Goal: Task Accomplishment & Management: Manage account settings

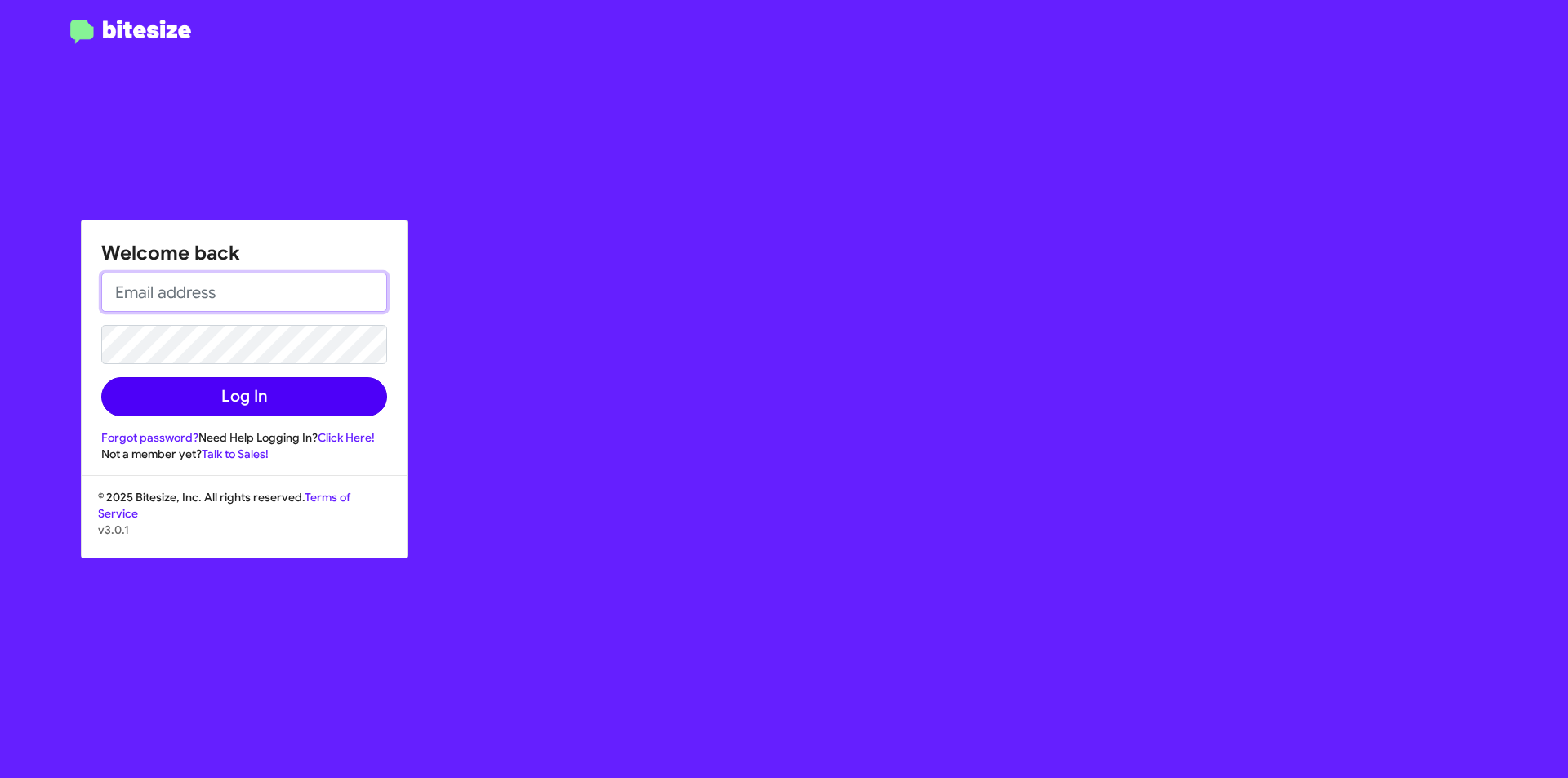
type input "[EMAIL_ADDRESS][DOMAIN_NAME]"
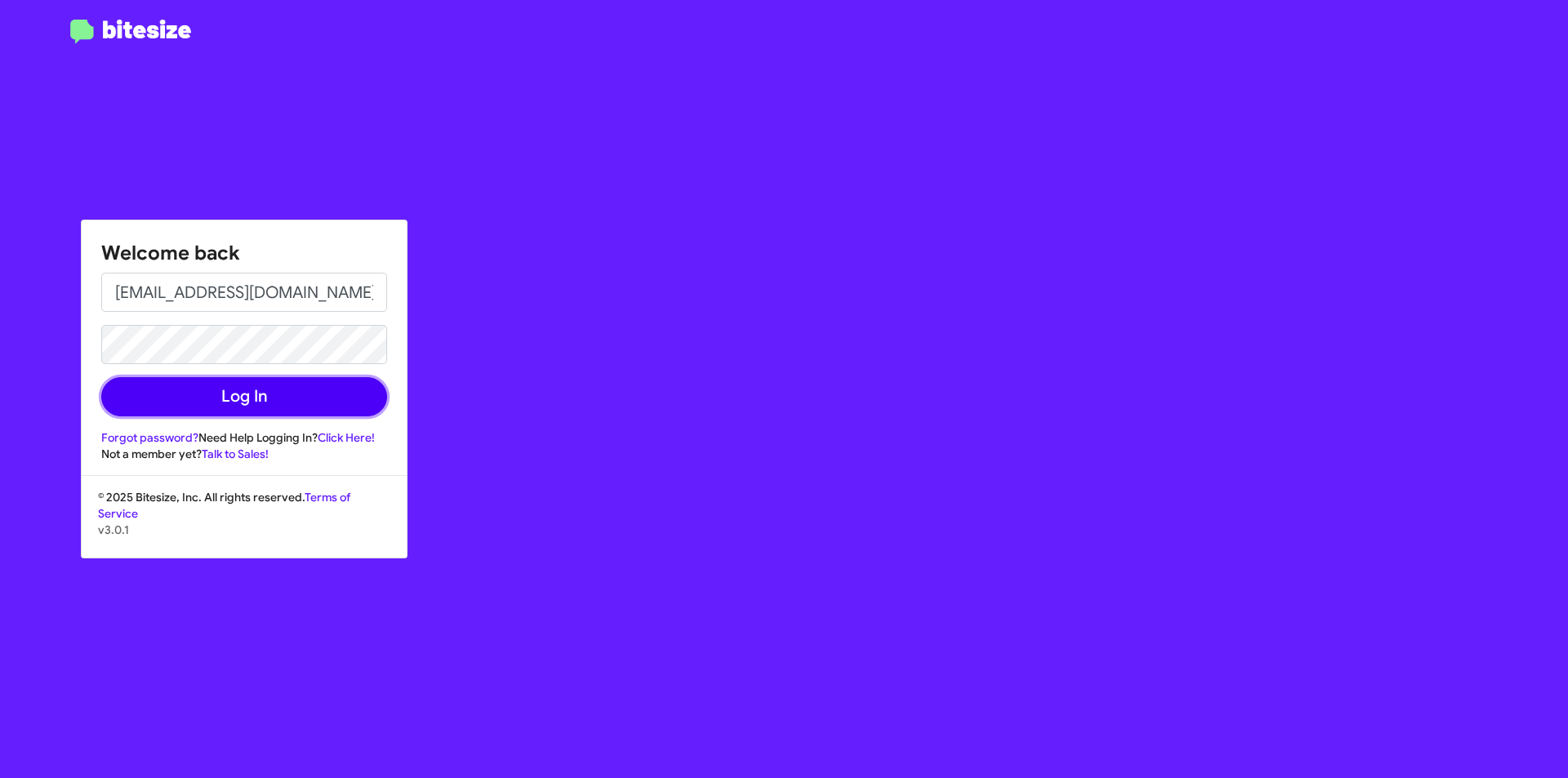
click at [279, 398] on button "Log In" at bounding box center [245, 397] width 286 height 39
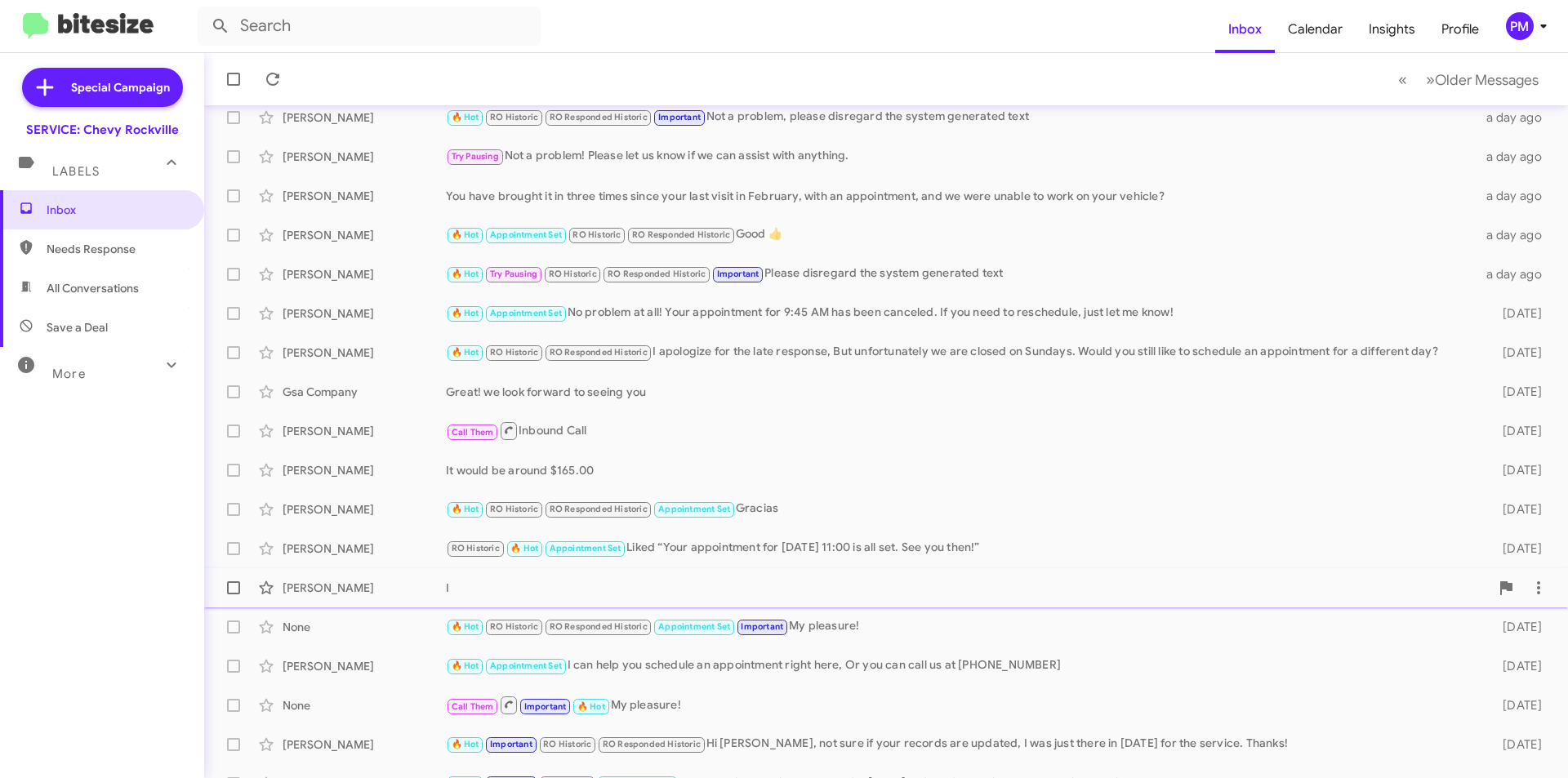
scroll to position [170, 0]
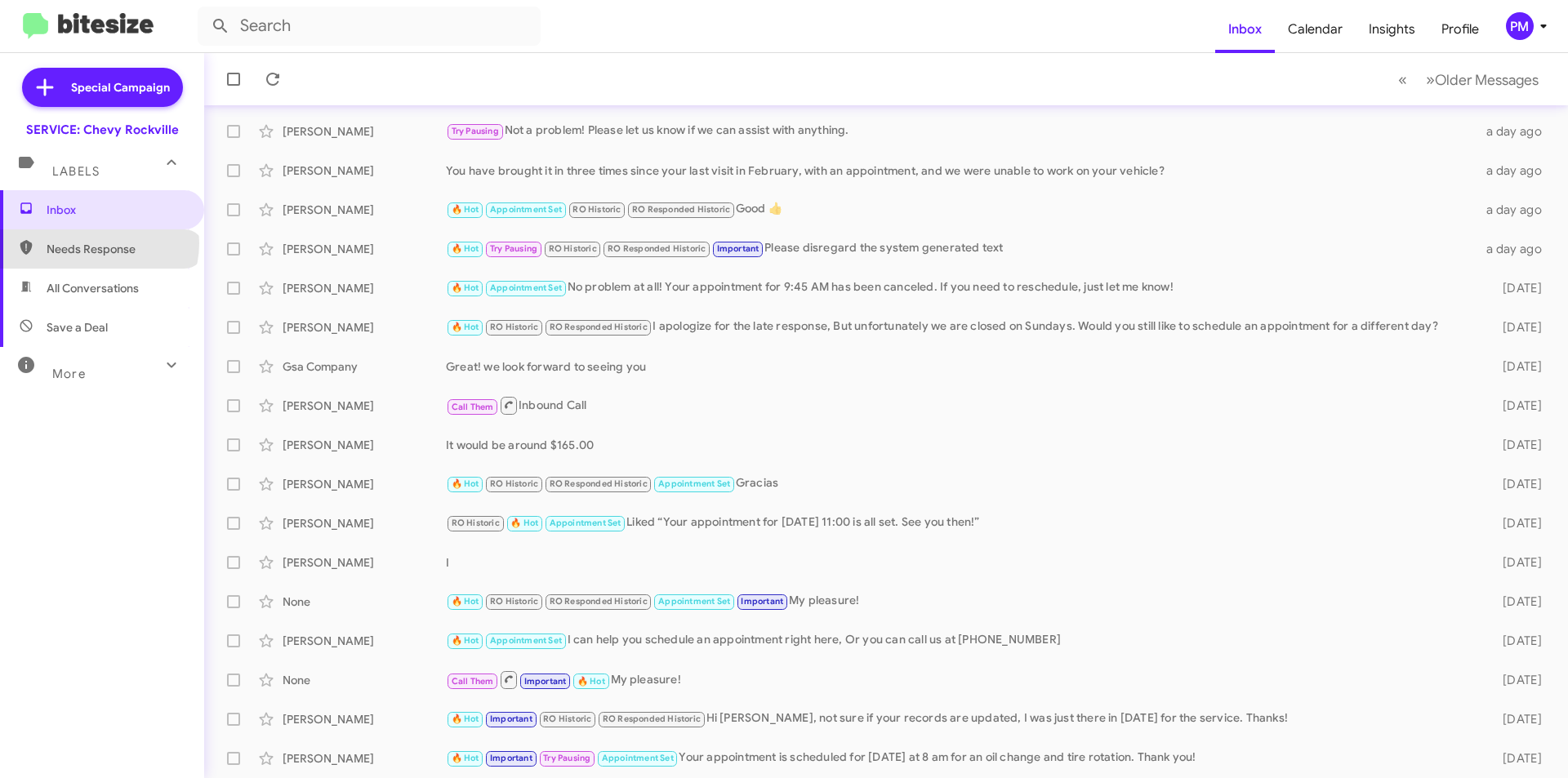
click at [98, 244] on span "Needs Response" at bounding box center [115, 249] width 139 height 16
type input "in:needs-response"
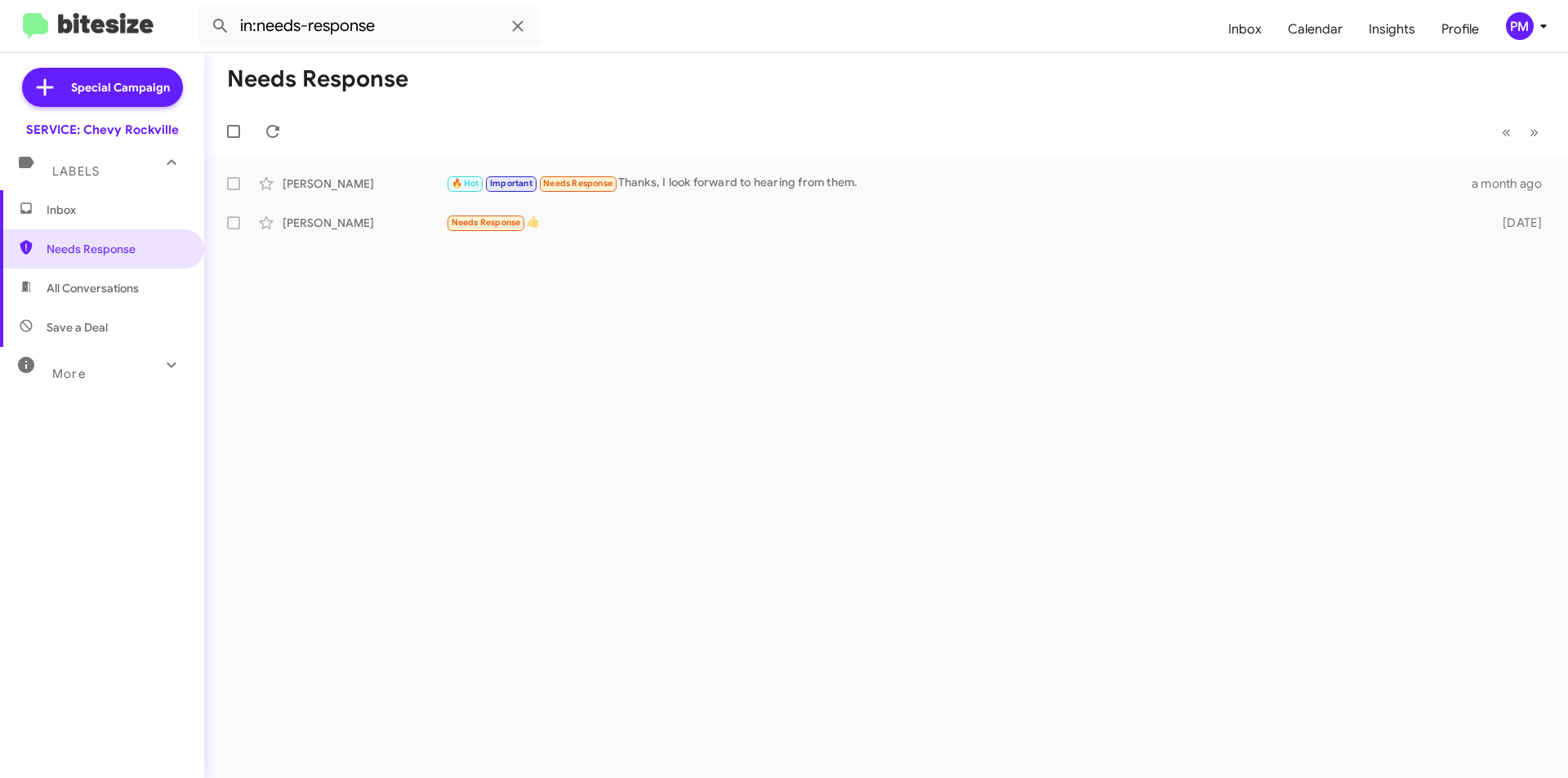
click at [87, 222] on span "Inbox" at bounding box center [102, 209] width 204 height 39
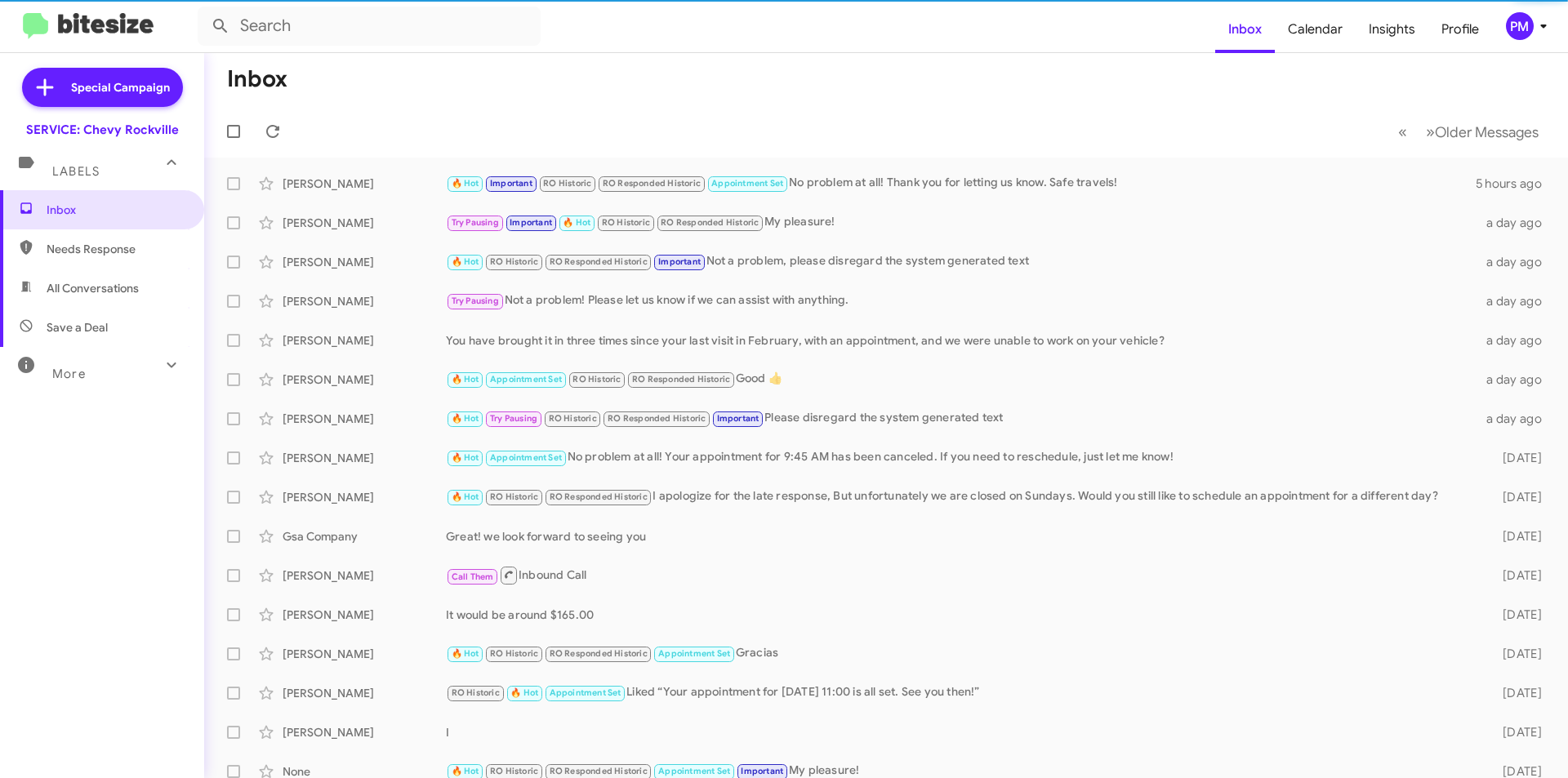
click at [77, 300] on span "All Conversations" at bounding box center [102, 288] width 204 height 39
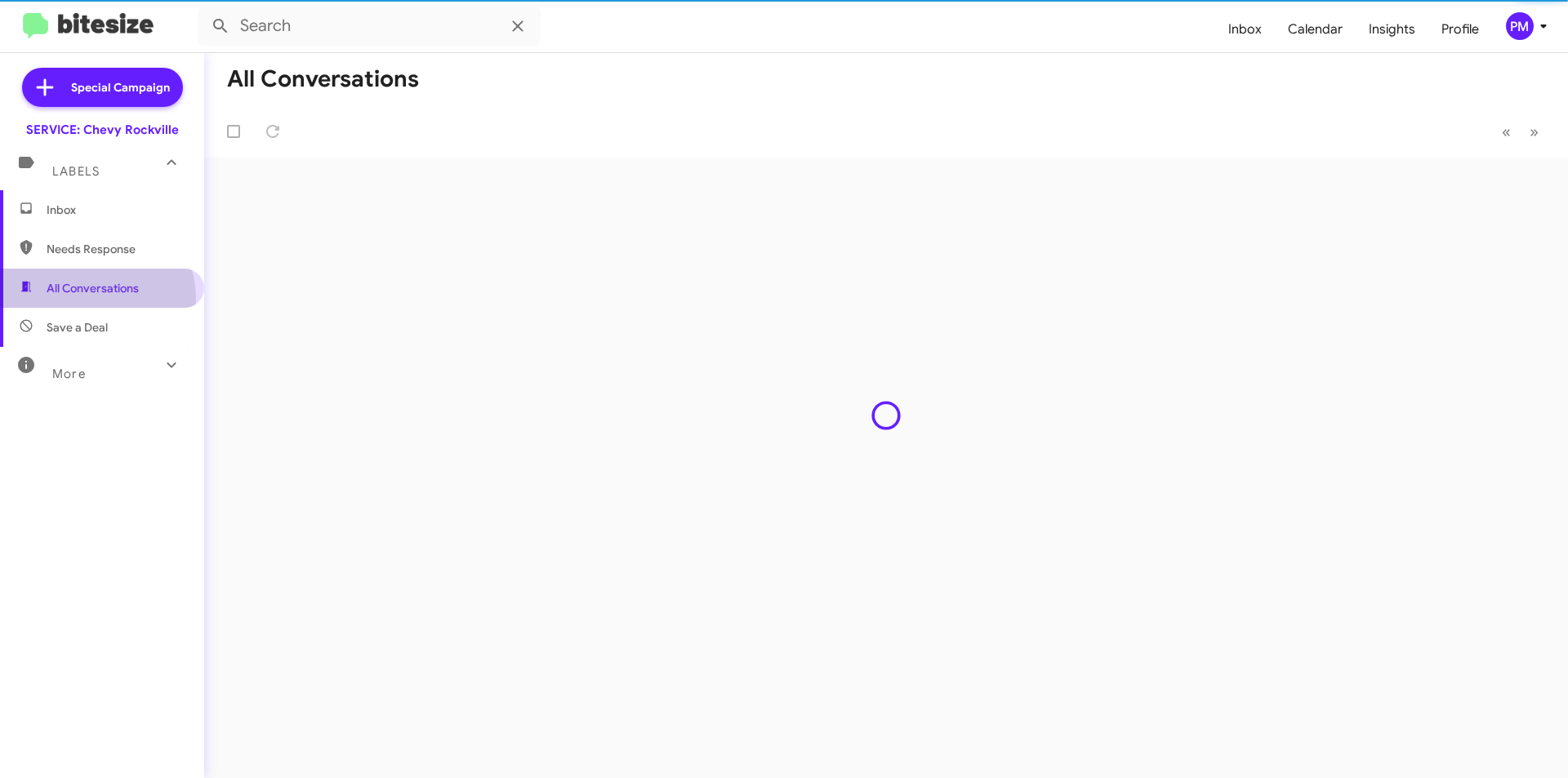
type input "in:all-conversations"
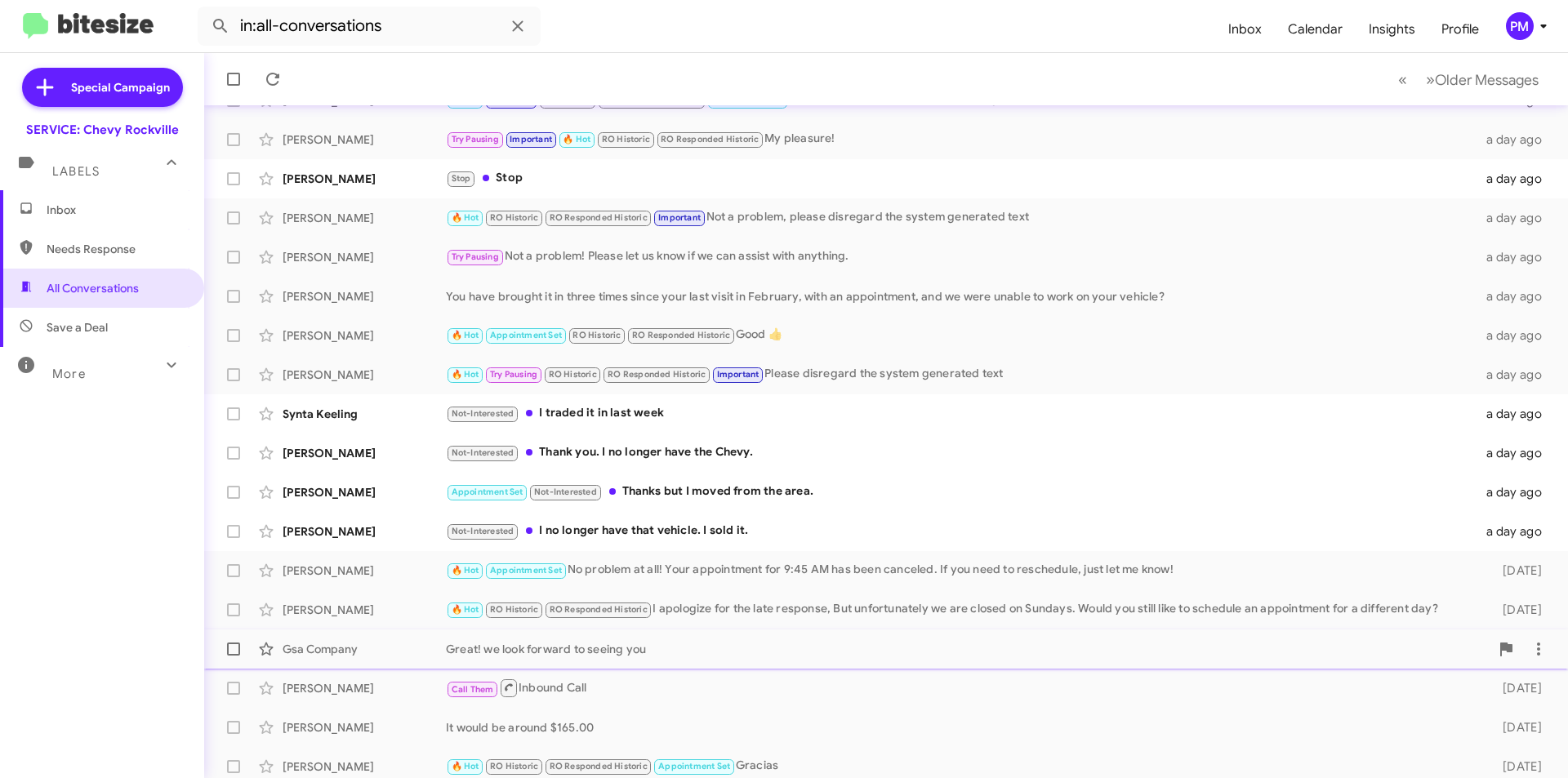
scroll to position [170, 0]
